Goal: Task Accomplishment & Management: Manage account settings

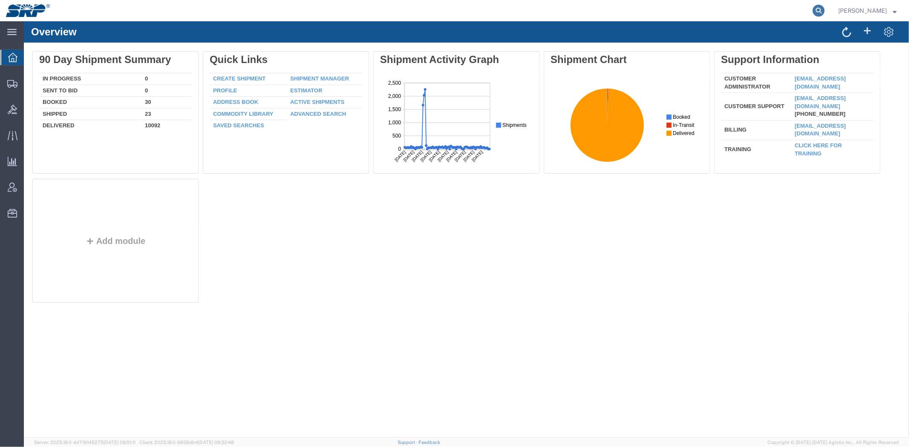
drag, startPoint x: 823, startPoint y: 17, endPoint x: 818, endPoint y: 8, distance: 10.9
click at [823, 17] on form at bounding box center [819, 10] width 14 height 21
click at [819, 7] on icon at bounding box center [819, 11] width 12 height 12
click at [736, 10] on input "search" at bounding box center [683, 10] width 259 height 20
type input "56647455"
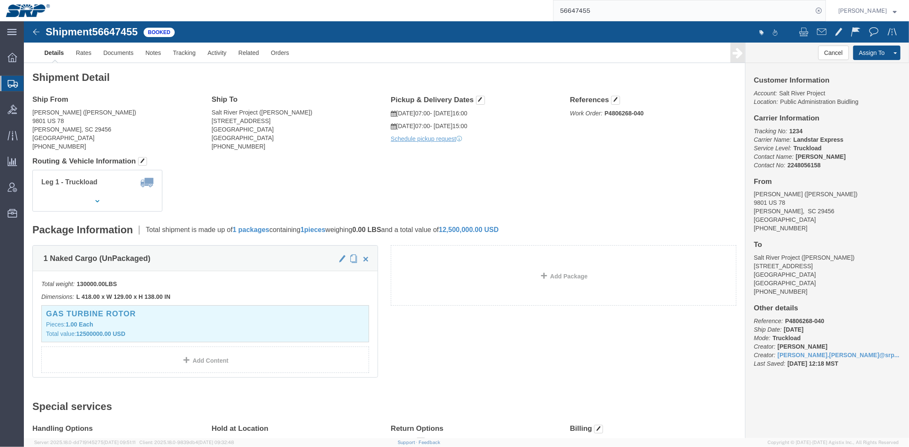
scroll to position [65, 0]
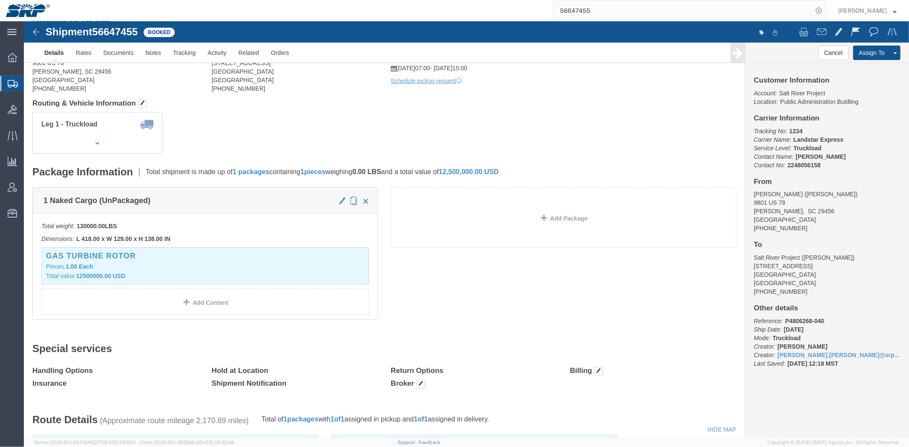
drag, startPoint x: 313, startPoint y: 103, endPoint x: 313, endPoint y: 145, distance: 42.6
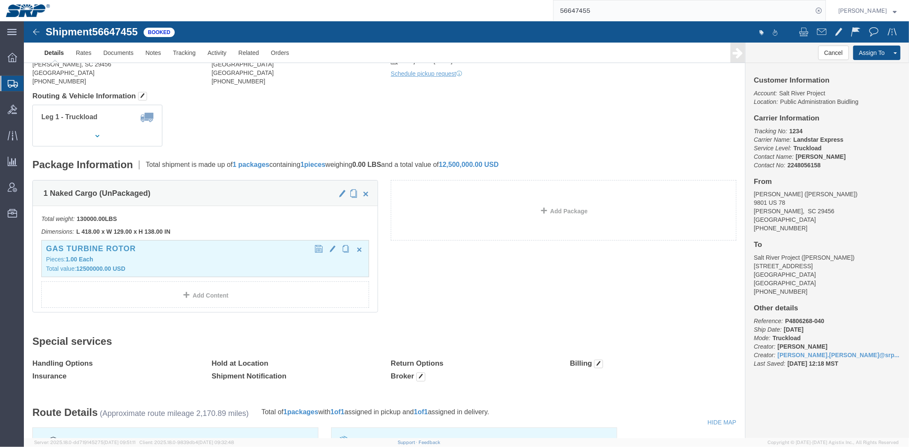
click p "Pieces: 1.00 Each"
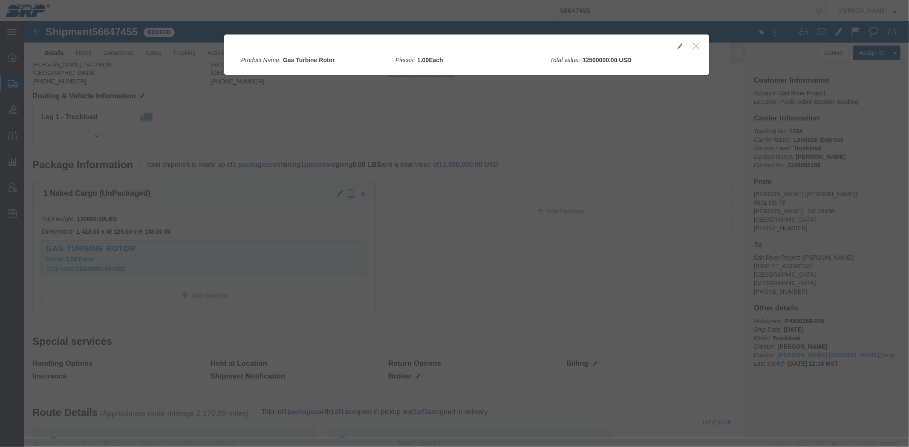
click icon "button"
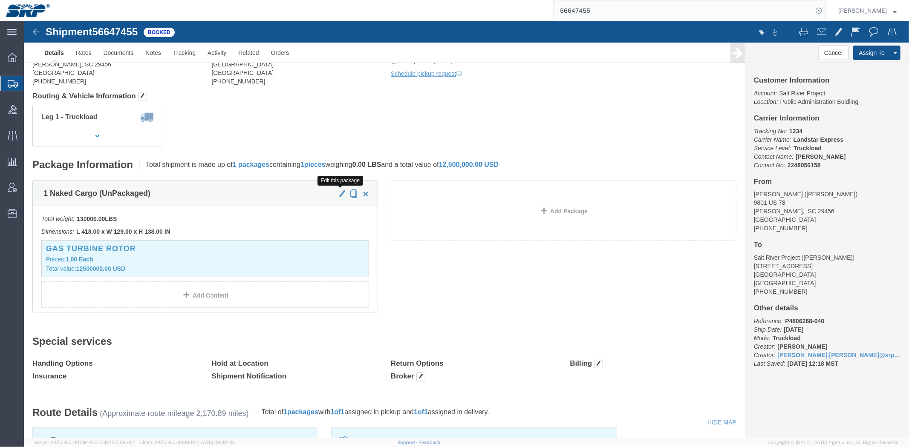
click span "button"
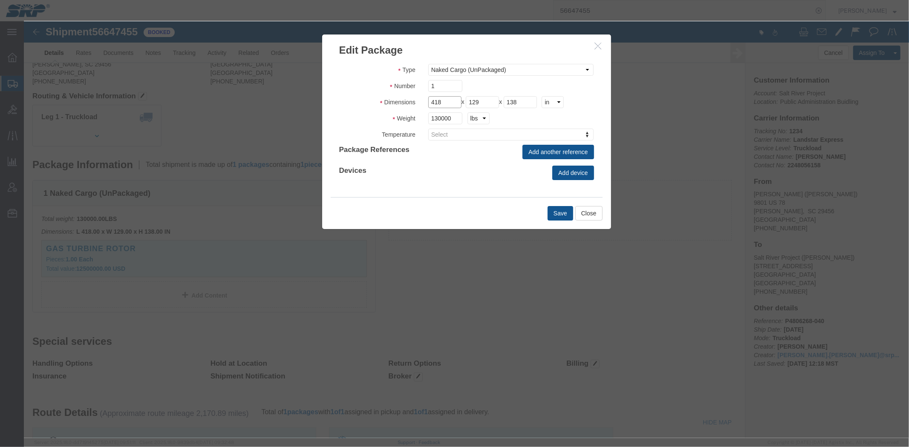
drag, startPoint x: 392, startPoint y: 83, endPoint x: 379, endPoint y: 84, distance: 13.2
click fieldset "Dimensions Length 418 x Width 129 x Height 138 cm ft in"
type input "417"
click div "Length 417 x Width 129 x Height 138 cm ft in"
drag, startPoint x: 469, startPoint y: 80, endPoint x: 227, endPoint y: 99, distance: 242.8
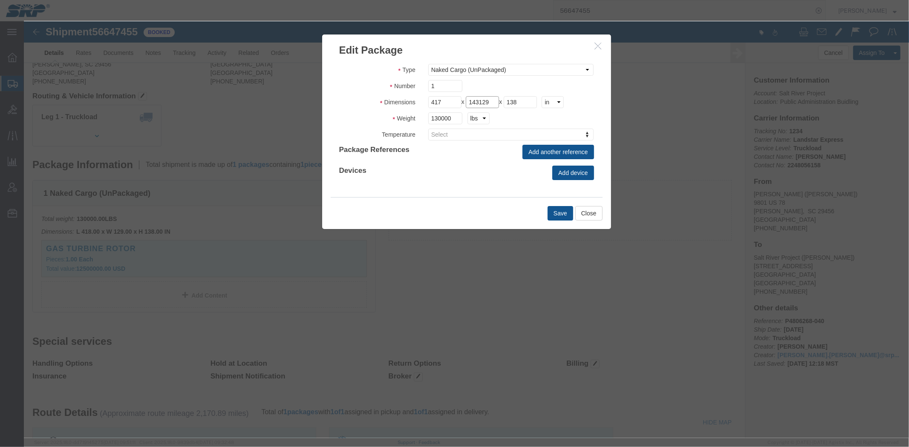
click div "Edit Package Type Bale(s) Basket(s) Bolt(s) Bottle(s) Buckets Bulk Bundle(s) Ca…"
type input "143"
type input "138"
drag, startPoint x: 426, startPoint y: 95, endPoint x: 335, endPoint y: 98, distance: 91.3
click div "Weight 130000 kgs lbs"
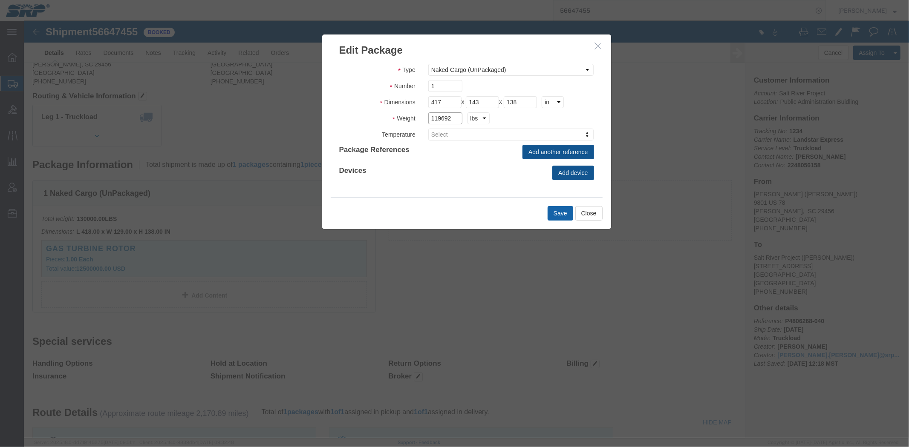
type input "119692"
click button "Save"
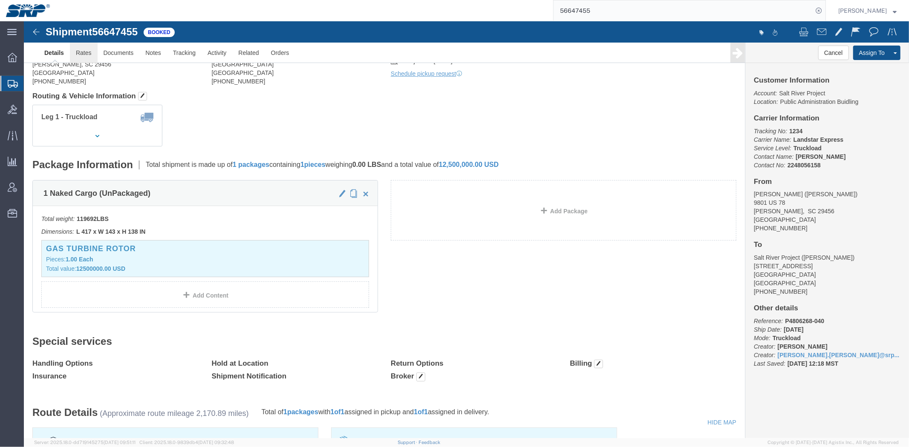
click link "Rates"
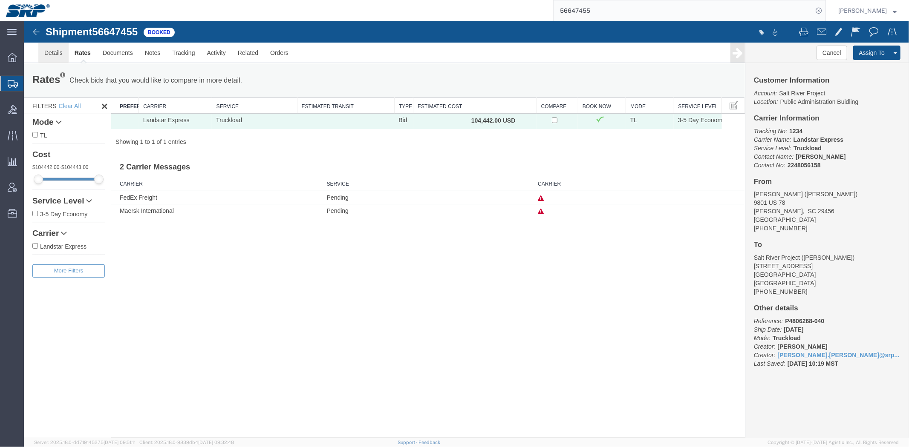
click at [58, 54] on link "Details" at bounding box center [53, 52] width 30 height 20
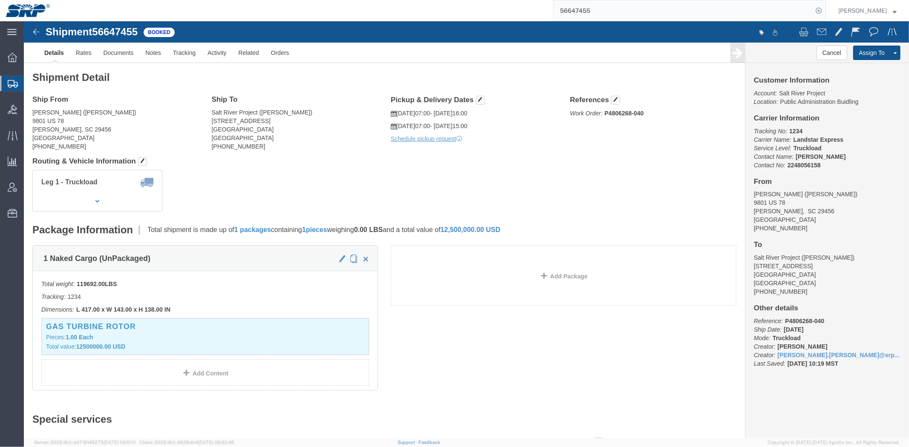
click at [586, 14] on input "56647455" at bounding box center [683, 10] width 259 height 20
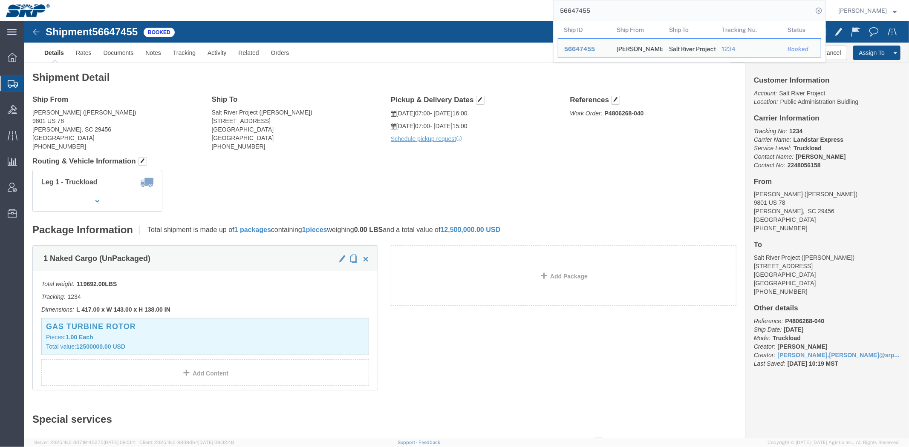
click at [586, 14] on input "56647455" at bounding box center [683, 10] width 259 height 20
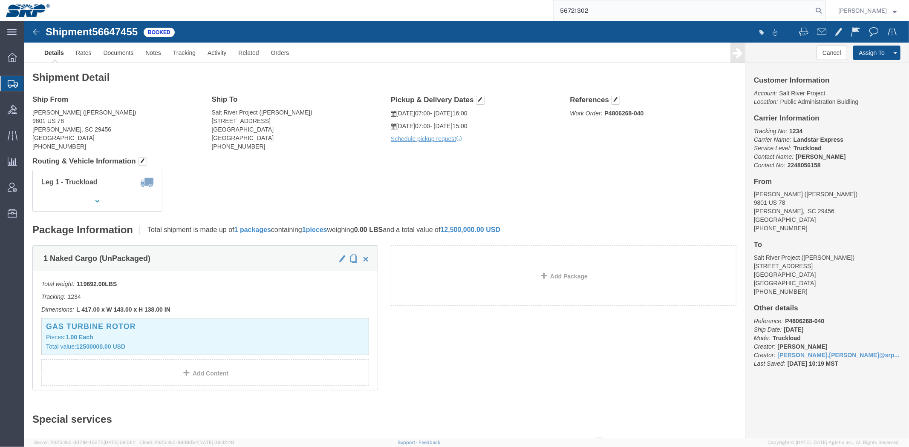
type input "56721302"
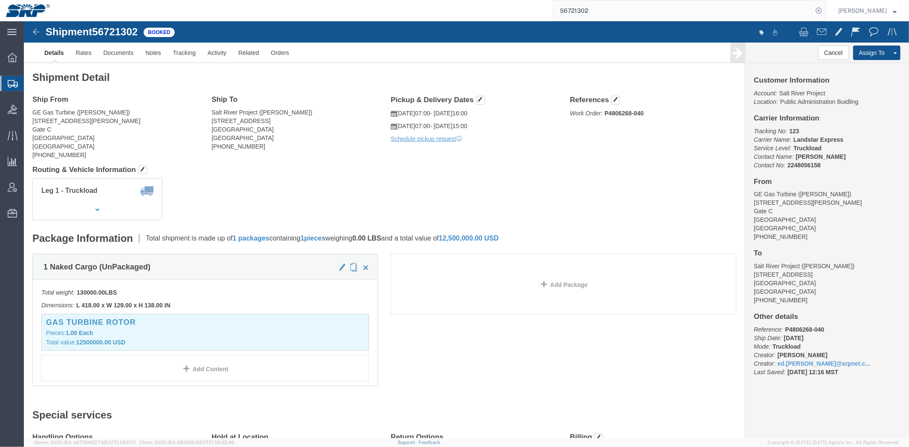
click button "button"
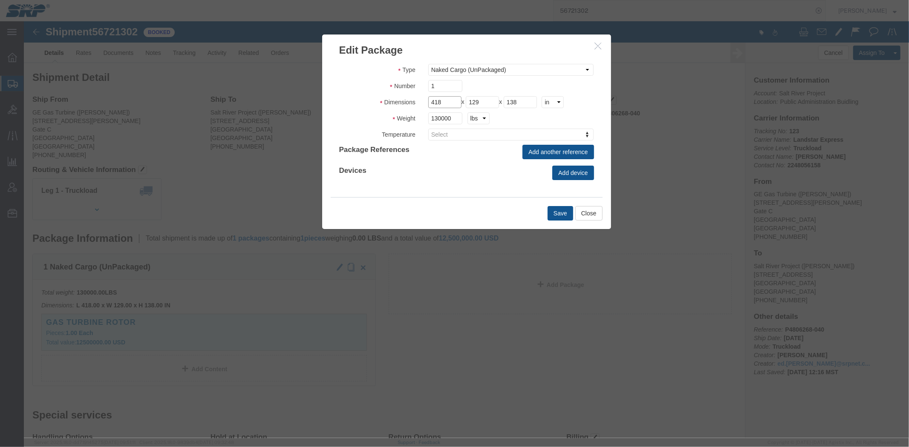
drag, startPoint x: 421, startPoint y: 80, endPoint x: 352, endPoint y: 83, distance: 69.1
click fieldset "Dimensions Length 418 x Width 129 x Height 138 cm ft in"
type input "417"
type input "142"
type input "138"
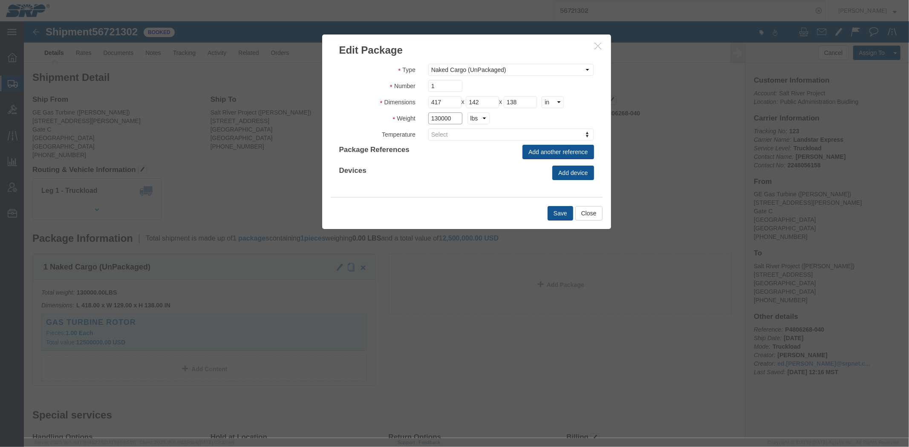
drag, startPoint x: 426, startPoint y: 97, endPoint x: 104, endPoint y: 110, distance: 321.6
click div "Edit Package Type Bale(s) Basket(s) Bolt(s) Bottle(s) Buckets Bulk Bundle(s) Ca…"
type input "119692"
click button "Save"
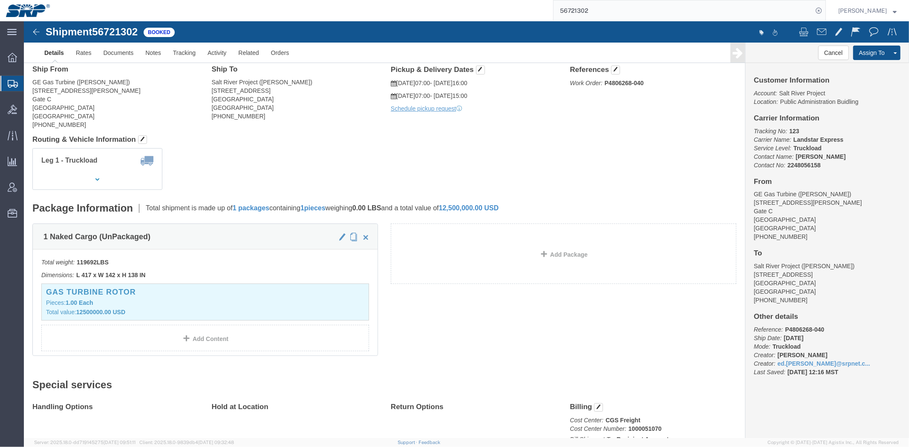
scroll to position [506, 0]
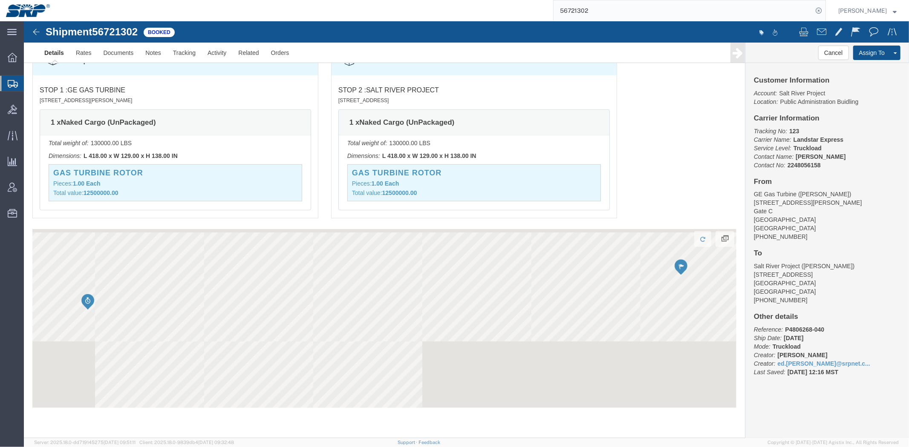
drag, startPoint x: 387, startPoint y: 201, endPoint x: 382, endPoint y: 325, distance: 124.1
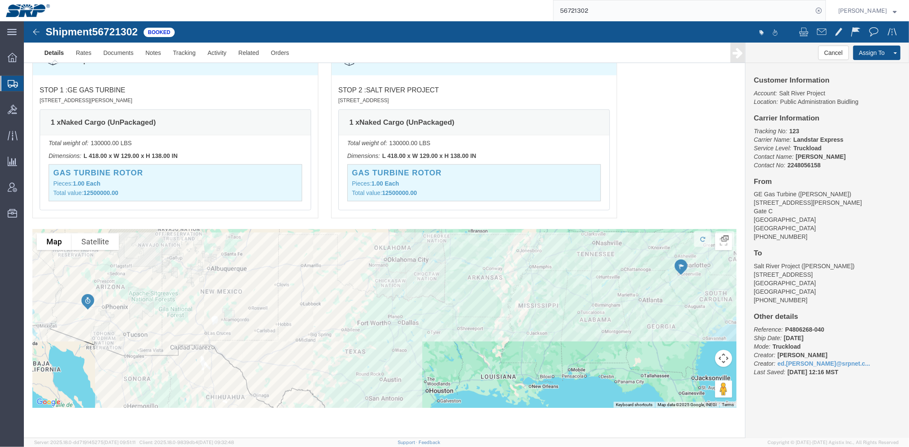
scroll to position [0, 0]
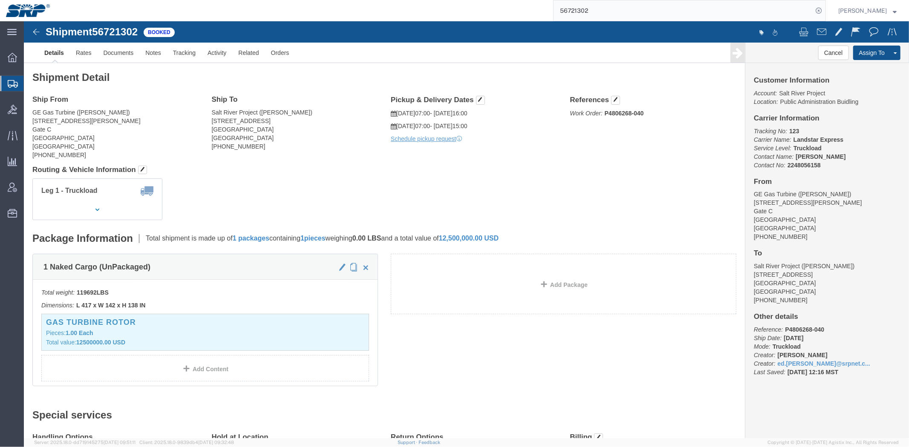
drag, startPoint x: 597, startPoint y: 150, endPoint x: 596, endPoint y: 48, distance: 102.3
click link "Documents"
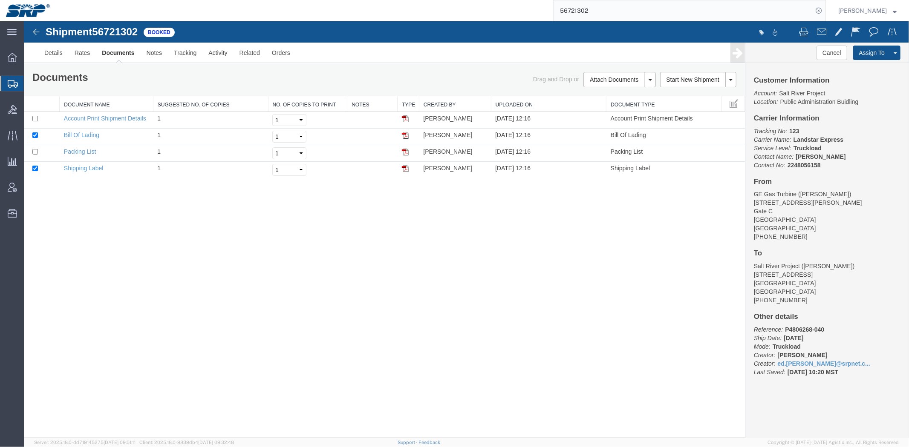
click at [115, 29] on span "56721302" at bounding box center [115, 32] width 46 height 12
click at [115, 28] on span "56721302" at bounding box center [115, 32] width 46 height 12
copy span "56721302"
click at [85, 136] on link "Bill Of Lading" at bounding box center [80, 134] width 35 height 7
click at [784, 130] on icon "Tracking No:" at bounding box center [769, 130] width 33 height 7
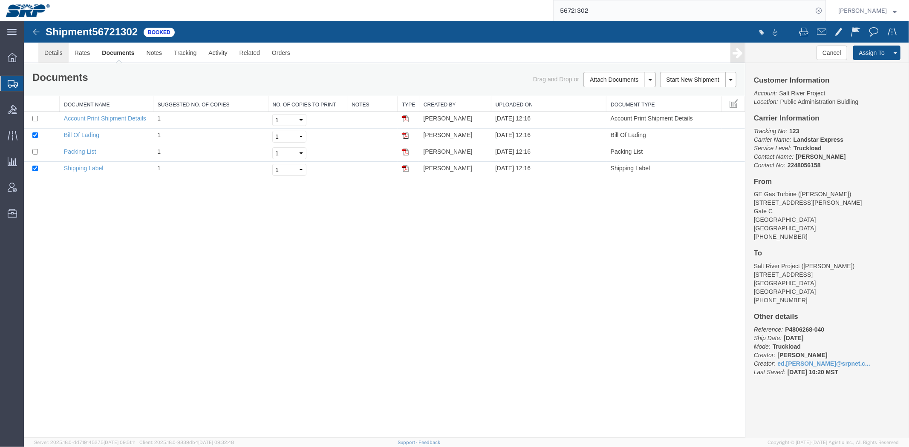
click at [54, 53] on link "Details" at bounding box center [53, 52] width 30 height 20
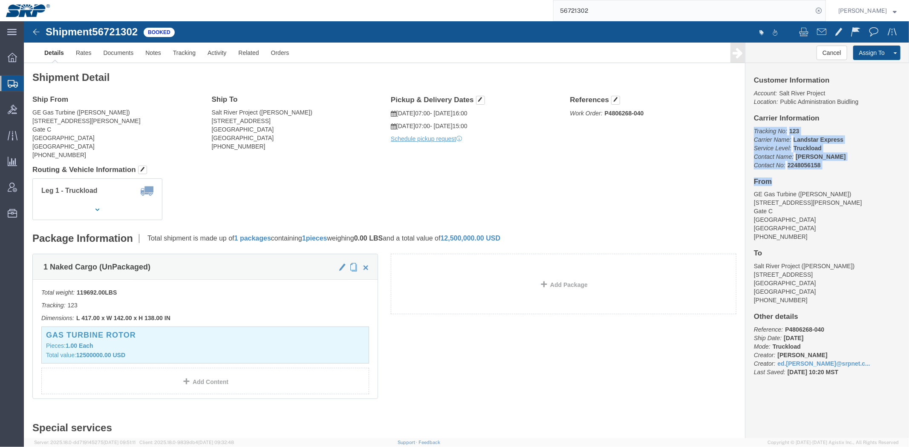
drag, startPoint x: 724, startPoint y: 107, endPoint x: 810, endPoint y: 150, distance: 95.5
click div "Customer Information Account: Salt River Project Location: Public Administratio…"
click link "Tracking"
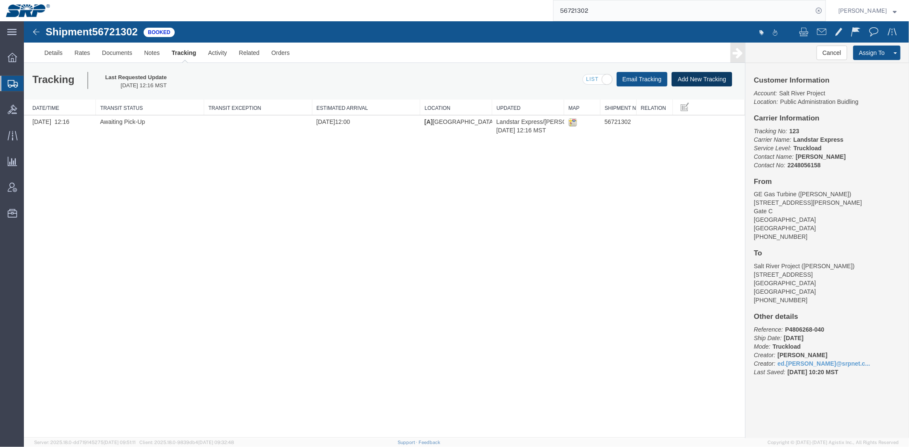
drag, startPoint x: 708, startPoint y: 75, endPoint x: 392, endPoint y: 78, distance: 315.8
click at [392, 78] on div "Tracking Last Requested Update 09/05/2025 12:16 MST Email Tracking Add New Trac…" at bounding box center [383, 81] width 721 height 36
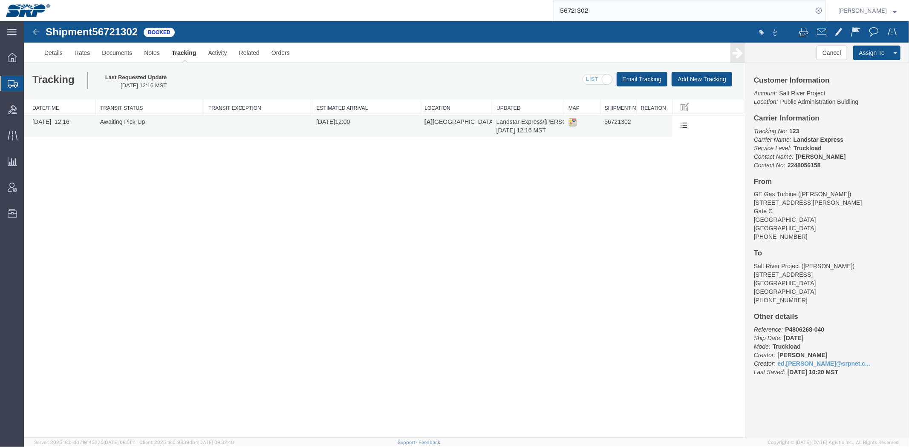
click at [675, 125] on td "Delete Tracking Edit Tracking" at bounding box center [708, 126] width 72 height 22
click at [675, 155] on link "Edit Tracking" at bounding box center [655, 151] width 74 height 13
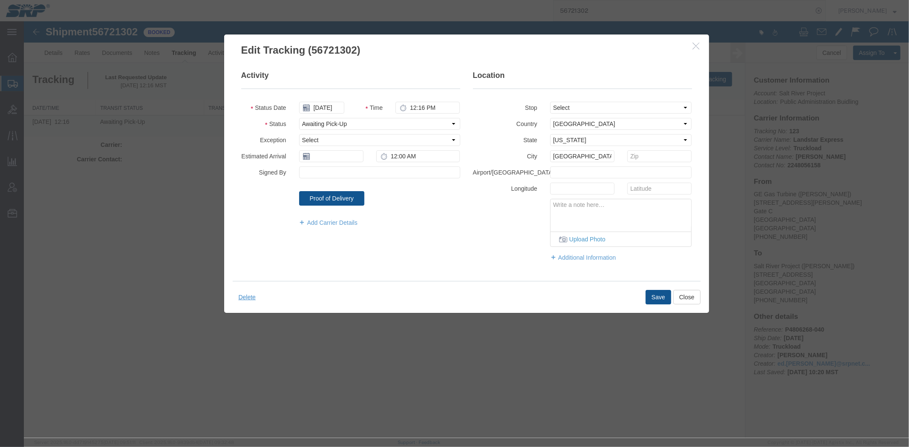
click at [491, 79] on legend "Location" at bounding box center [582, 79] width 219 height 19
click at [335, 219] on link "Add Carrier Details" at bounding box center [379, 222] width 161 height 9
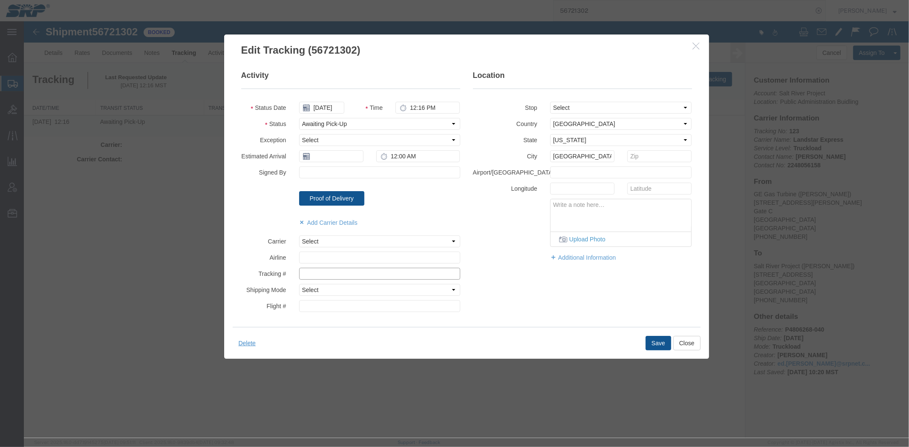
click at [304, 277] on input "text" at bounding box center [379, 274] width 161 height 12
paste input "1390175"
click at [304, 272] on input "1390175" at bounding box center [379, 274] width 161 height 12
type input "1390175"
click at [643, 352] on div "Delete Save Close" at bounding box center [466, 343] width 468 height 32
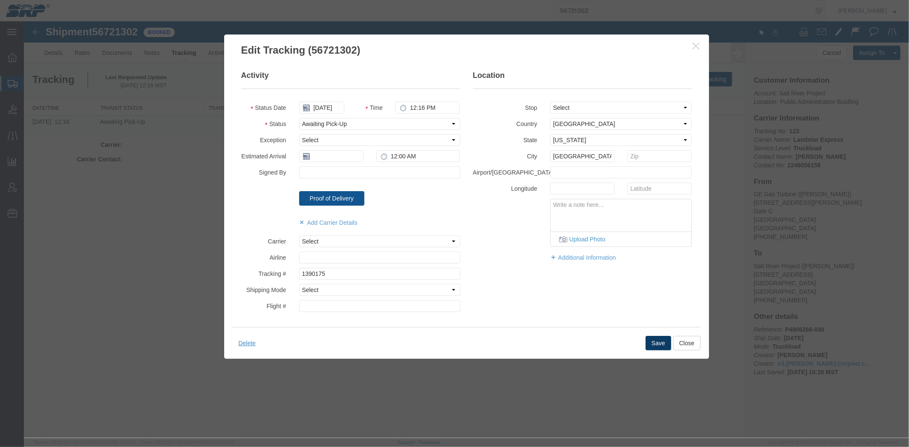
click at [655, 345] on button "Save" at bounding box center [658, 343] width 26 height 14
click at [688, 348] on button "Close" at bounding box center [686, 343] width 27 height 14
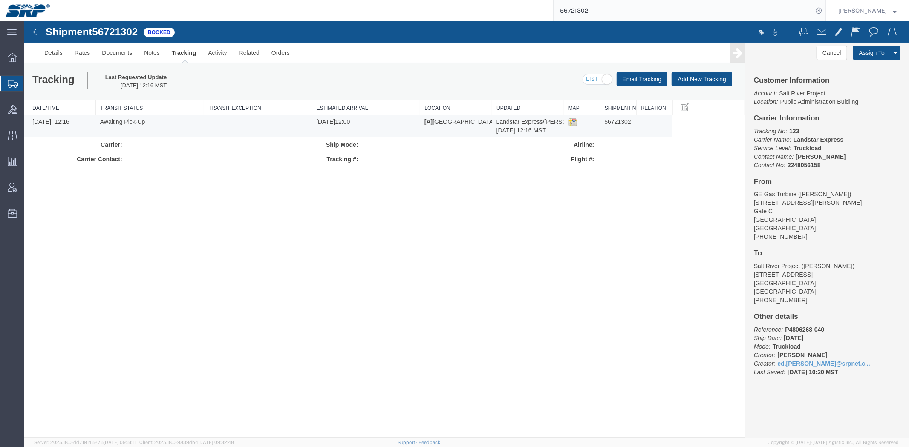
click at [0, 0] on span "Shipment Manager" at bounding box center [0, 0] width 0 height 0
